Goal: Information Seeking & Learning: Learn about a topic

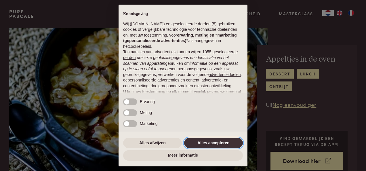
click at [213, 141] on button "Alles accepteren" at bounding box center [213, 143] width 59 height 10
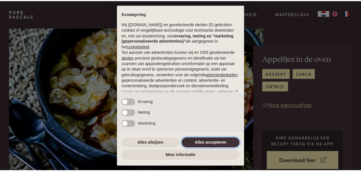
scroll to position [60, 0]
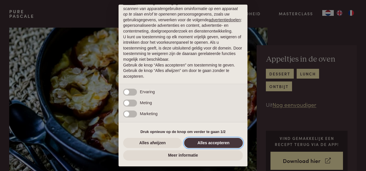
click at [214, 143] on button "Alles accepteren" at bounding box center [213, 143] width 59 height 10
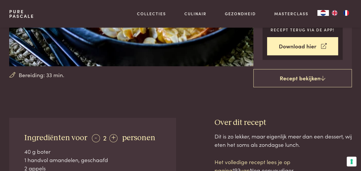
scroll to position [114, 0]
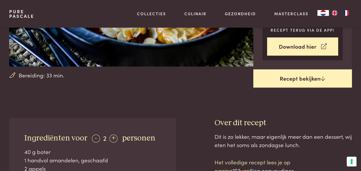
click at [298, 78] on link "Recept bekijken" at bounding box center [303, 78] width 99 height 18
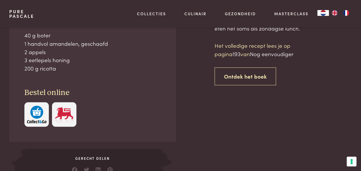
scroll to position [231, 0]
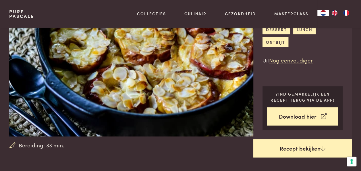
scroll to position [23, 0]
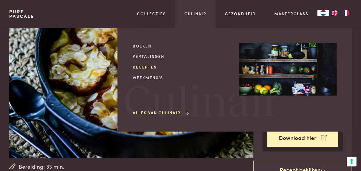
click at [147, 66] on link "Recepten" at bounding box center [181, 67] width 97 height 6
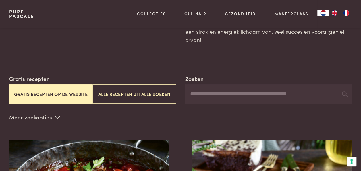
scroll to position [67, 0]
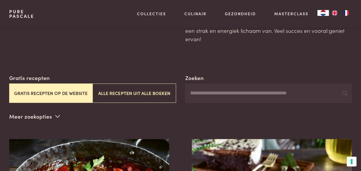
click at [57, 113] on icon at bounding box center [57, 115] width 5 height 5
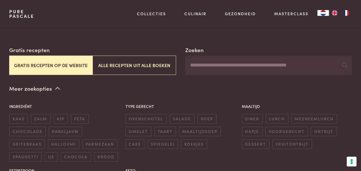
scroll to position [95, 0]
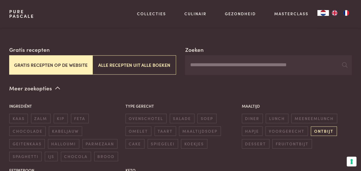
click at [316, 126] on span "ontbijt" at bounding box center [324, 130] width 26 height 9
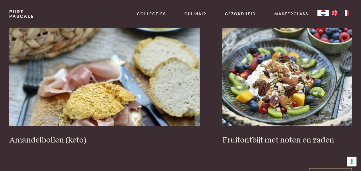
scroll to position [1113, 0]
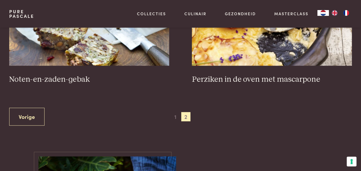
scroll to position [347, 0]
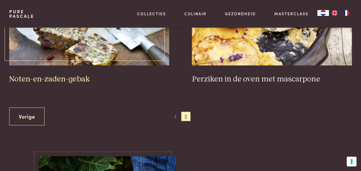
click at [71, 74] on h3 "Noten-en-zaden-gebak" at bounding box center [89, 79] width 160 height 10
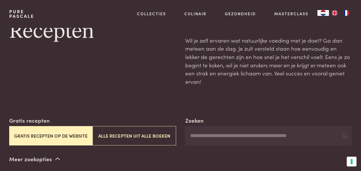
scroll to position [0, 0]
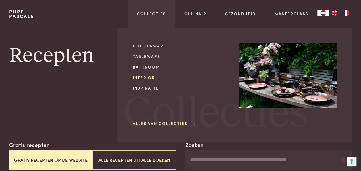
click at [149, 77] on link "Interior" at bounding box center [181, 77] width 97 height 6
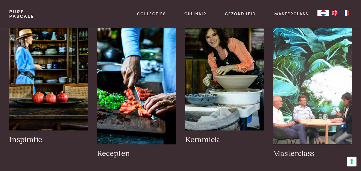
scroll to position [242, 0]
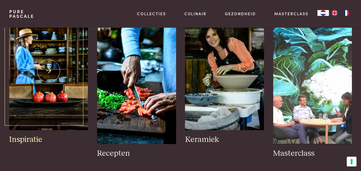
click at [22, 80] on img at bounding box center [48, 71] width 79 height 118
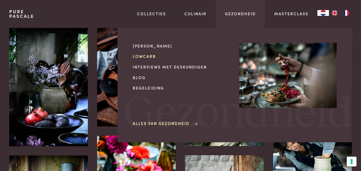
click at [151, 55] on link "Lowcarb" at bounding box center [181, 56] width 97 height 6
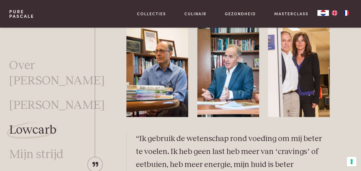
scroll to position [1516, 0]
